Goal: Information Seeking & Learning: Learn about a topic

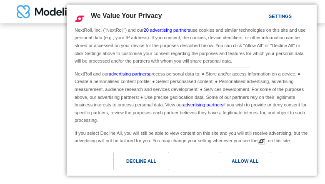
type input "**********"
type input "********"
type input "**********"
type input "********"
